Goal: Navigation & Orientation: Understand site structure

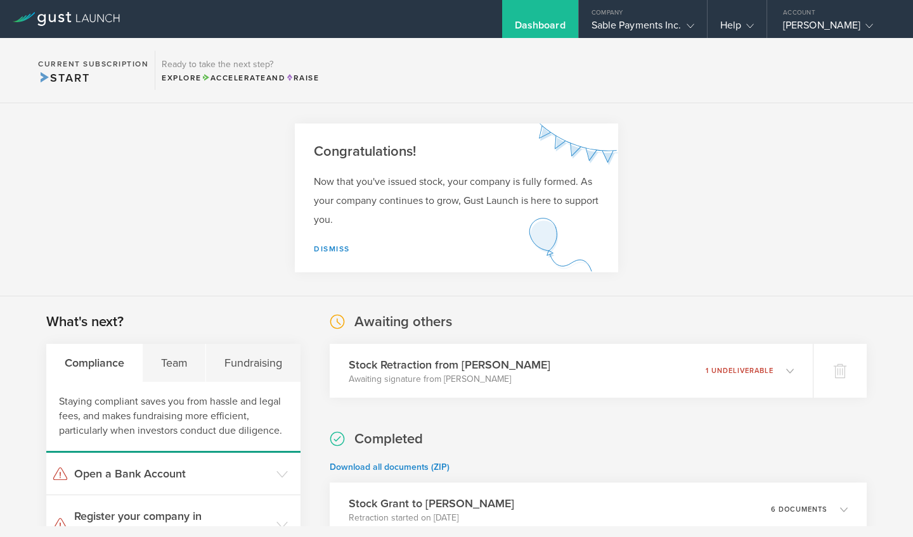
scroll to position [22, 0]
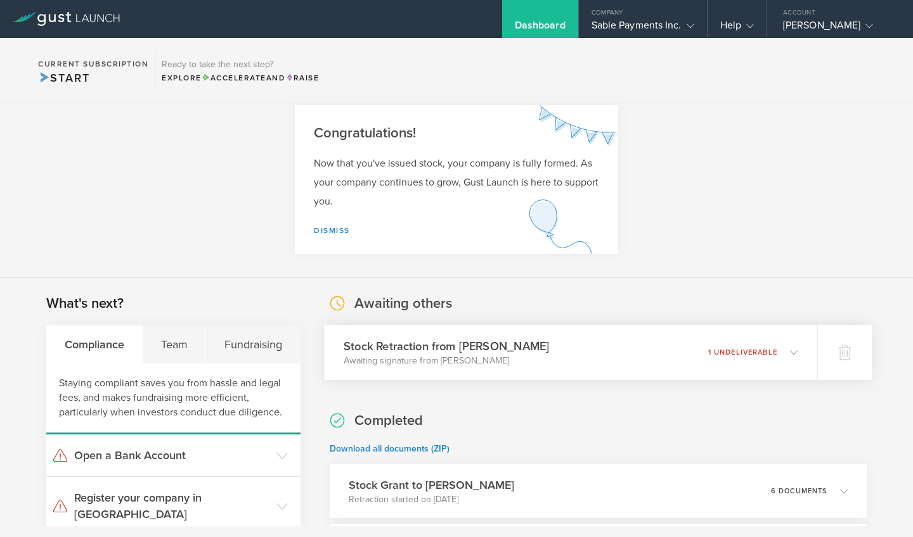
click at [797, 352] on icon at bounding box center [787, 352] width 21 height 11
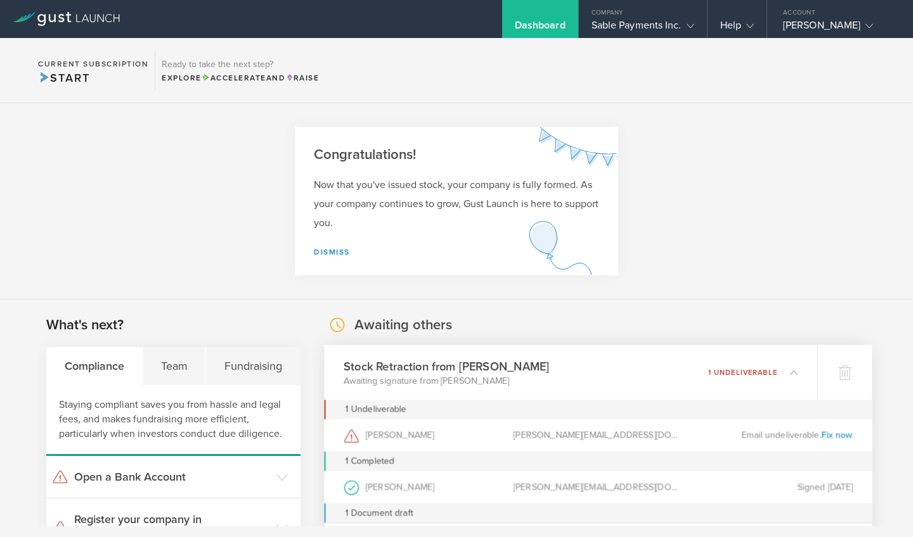
scroll to position [0, 0]
click at [600, 102] on section "Current Subscription Start Ready to take the next step? Explore Accelerate and …" at bounding box center [456, 70] width 913 height 65
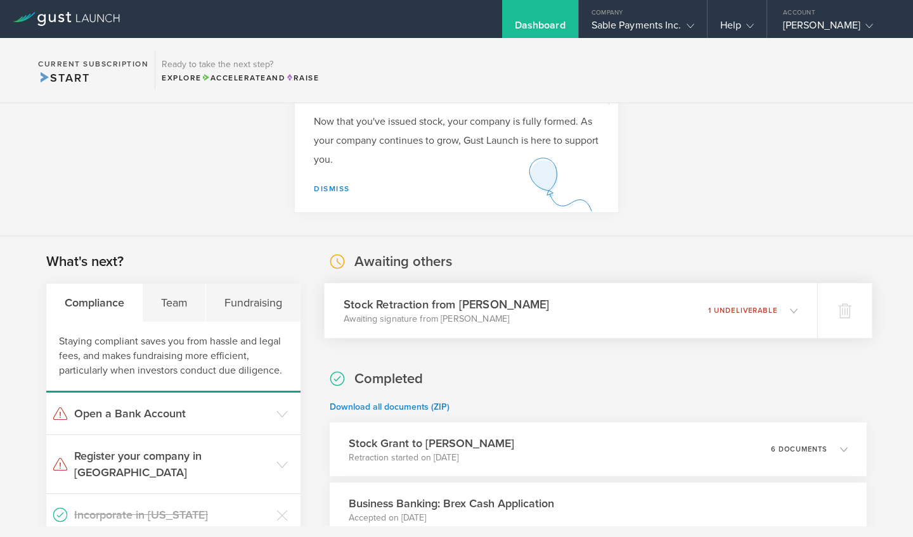
scroll to position [63, 0]
click at [795, 316] on icon at bounding box center [787, 310] width 21 height 11
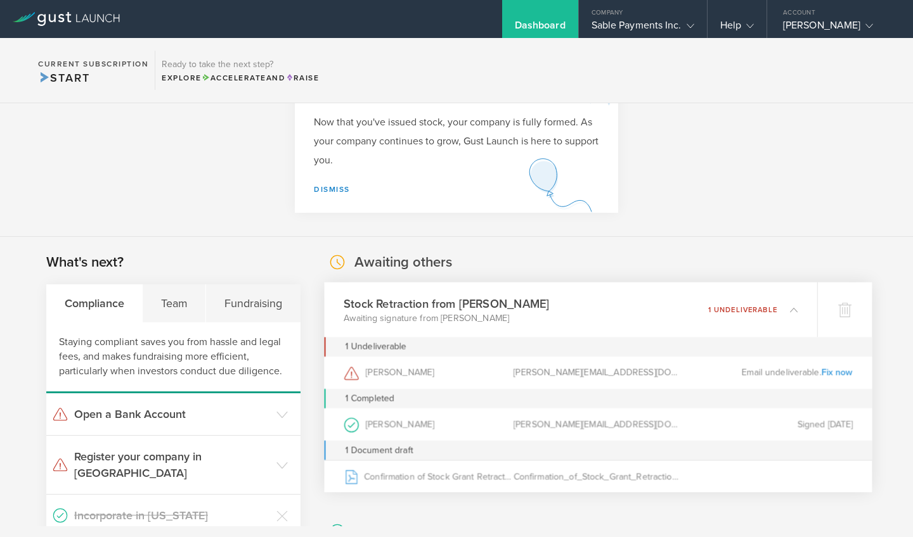
click at [842, 374] on link "Fix now" at bounding box center [837, 372] width 32 height 11
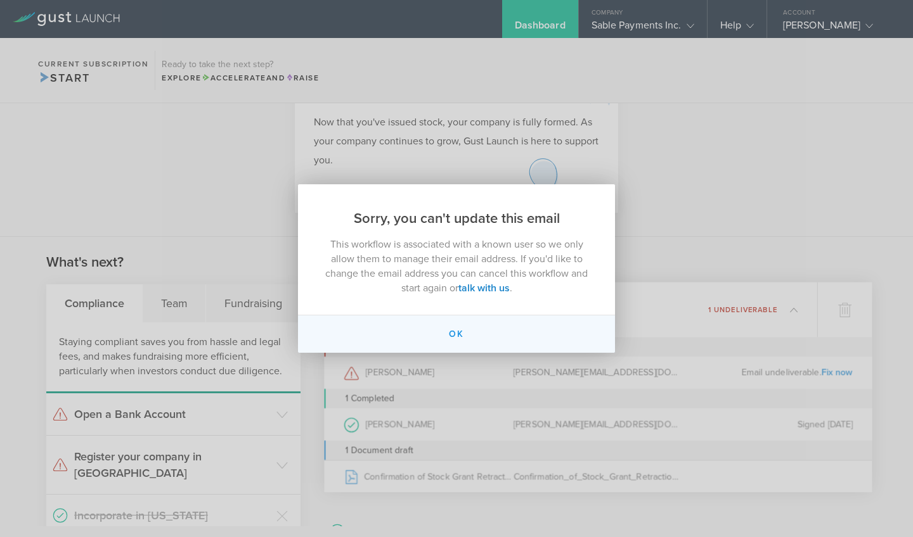
click at [458, 334] on button "Ok" at bounding box center [456, 334] width 317 height 37
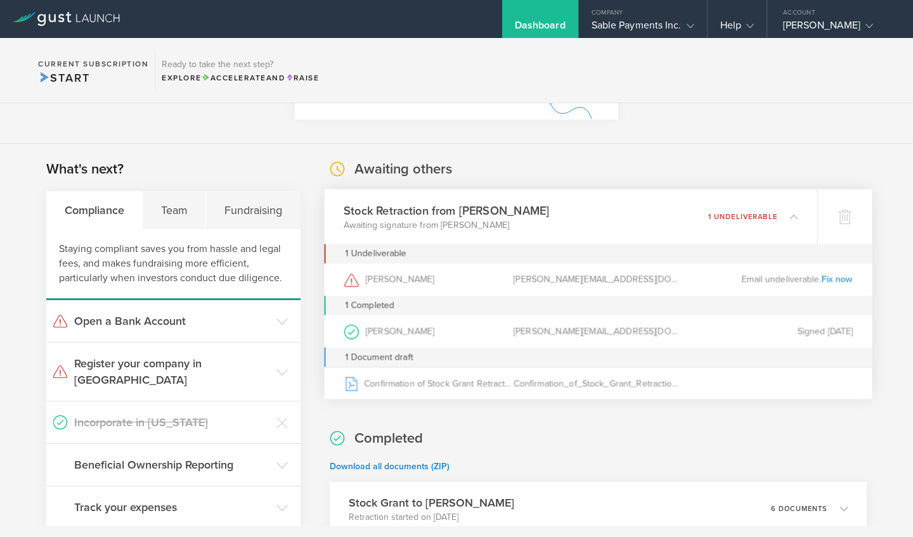
scroll to position [132, 0]
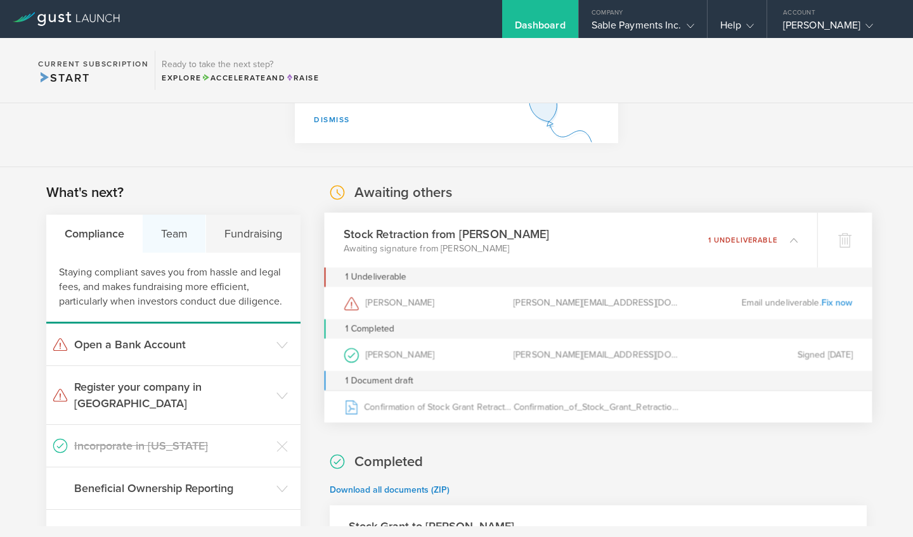
click at [177, 240] on div "Team" at bounding box center [174, 234] width 63 height 38
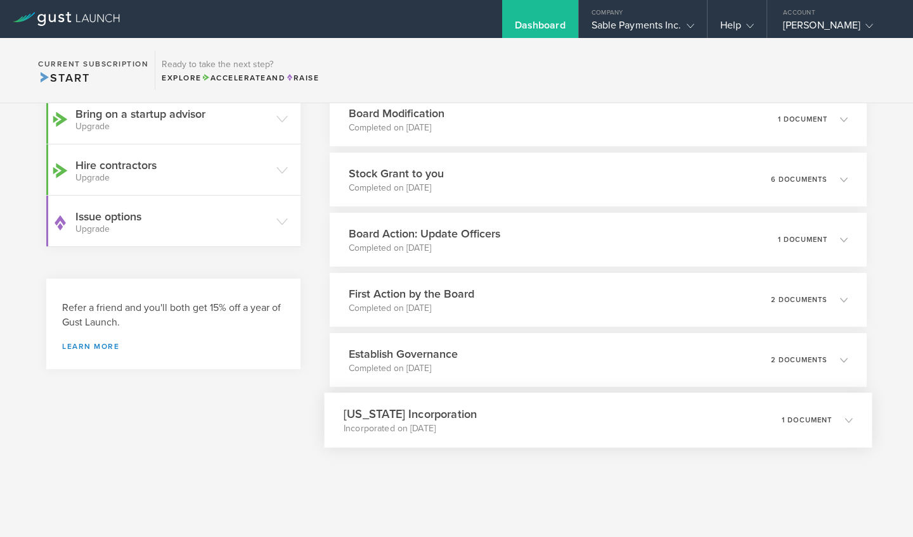
scroll to position [574, 0]
click at [851, 361] on icon at bounding box center [849, 360] width 8 height 8
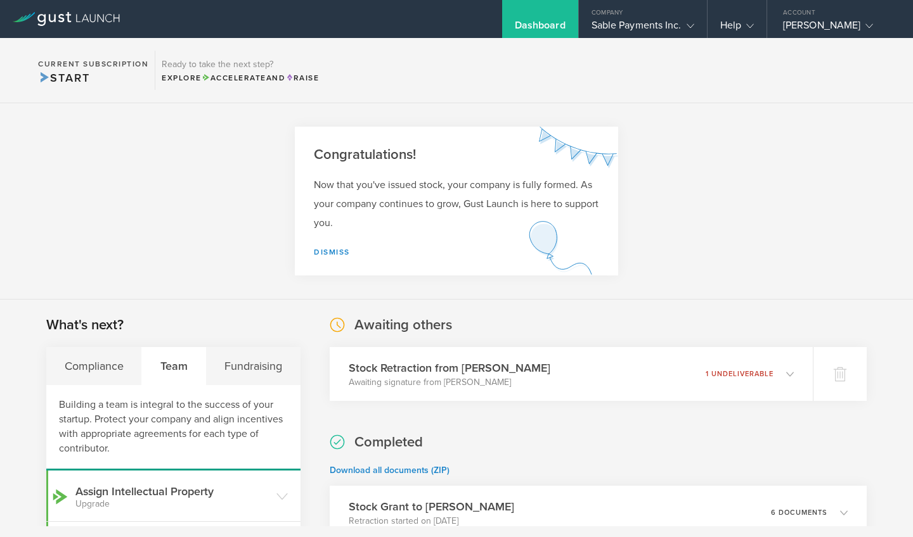
scroll to position [0, 0]
click at [105, 370] on div "Compliance" at bounding box center [94, 366] width 96 height 38
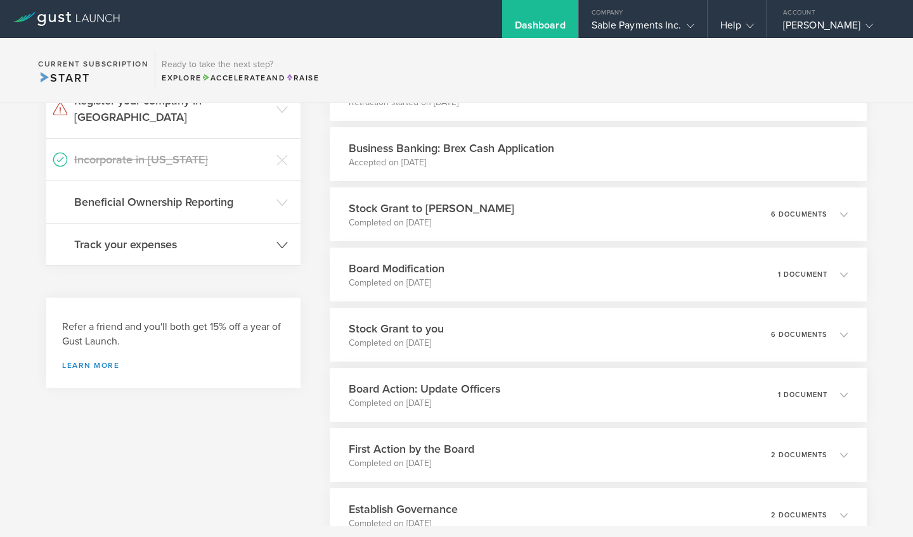
scroll to position [411, 0]
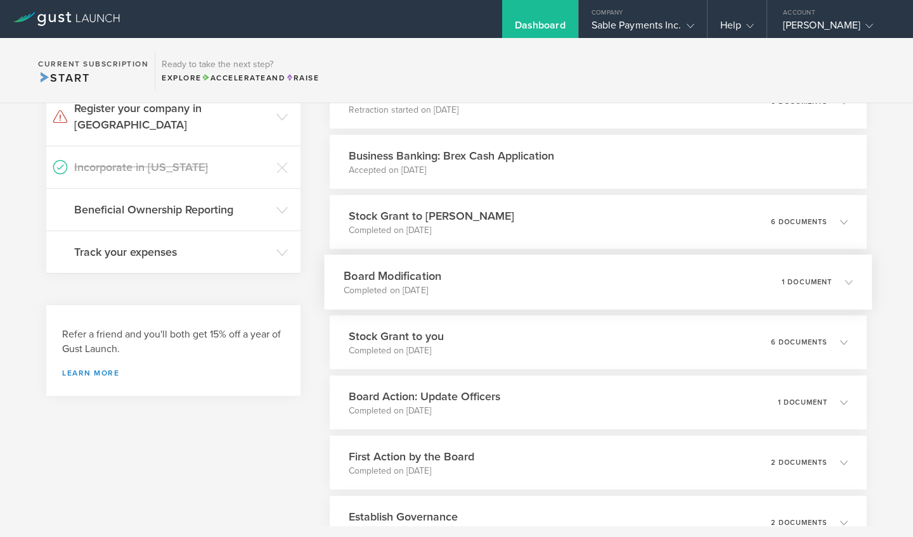
click at [848, 285] on icon at bounding box center [849, 282] width 8 height 8
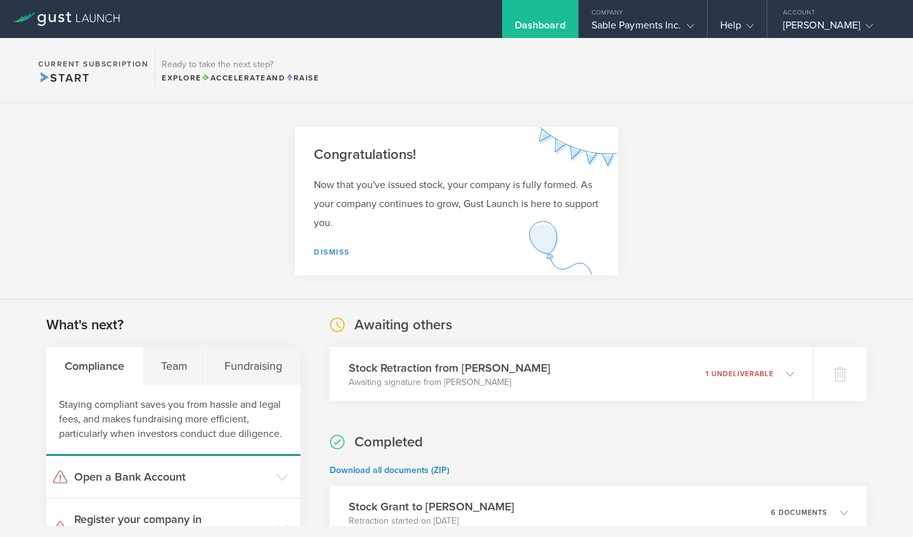
scroll to position [0, 0]
